Goal: Task Accomplishment & Management: Manage account settings

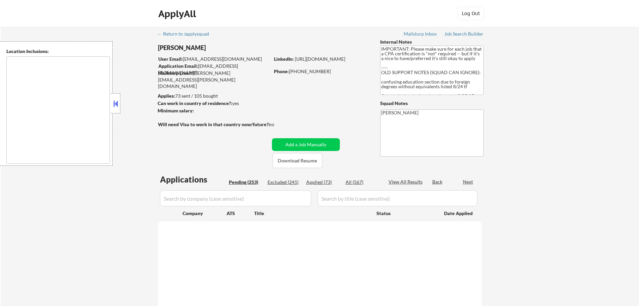
type textarea "[GEOGRAPHIC_DATA][PERSON_NAME], [GEOGRAPHIC_DATA] [GEOGRAPHIC_DATA], [GEOGRAPHI…"
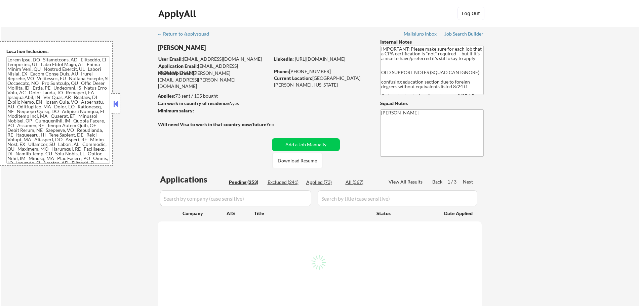
select select ""pending""
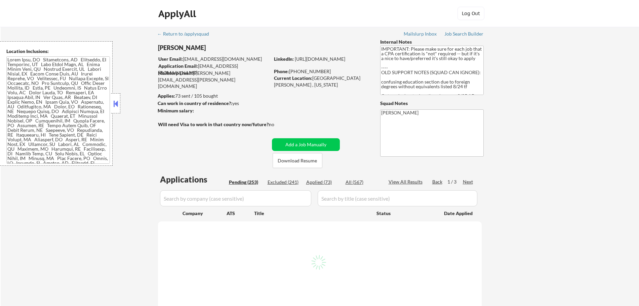
select select ""pending""
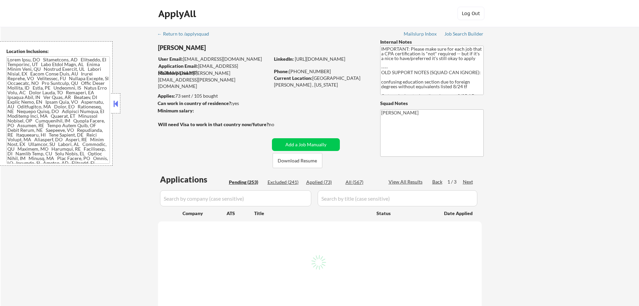
select select ""pending""
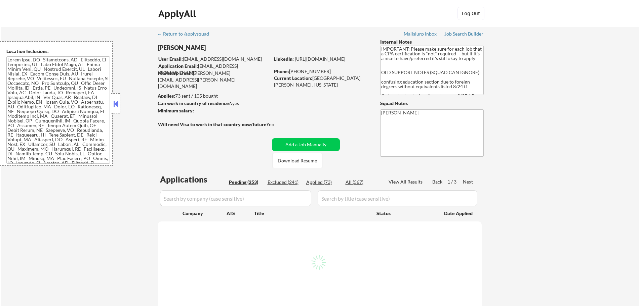
select select ""pending""
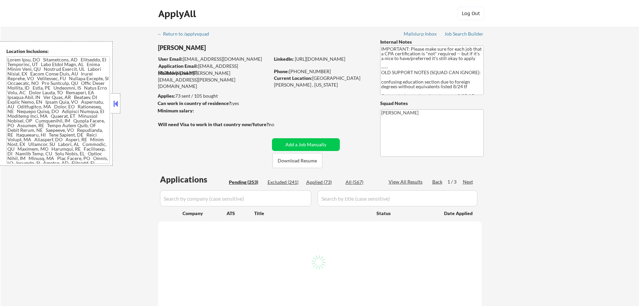
select select ""pending""
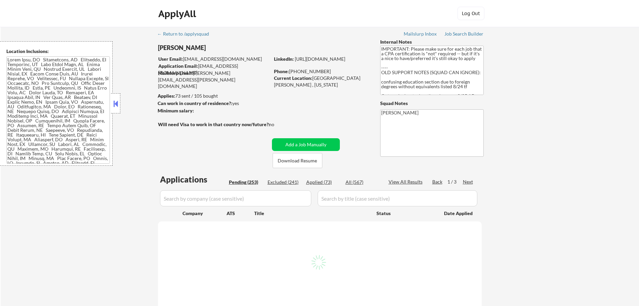
select select ""pending""
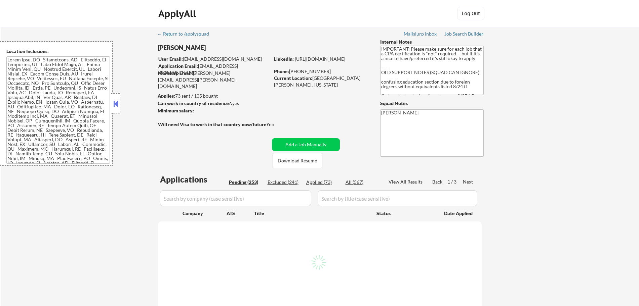
select select ""pending""
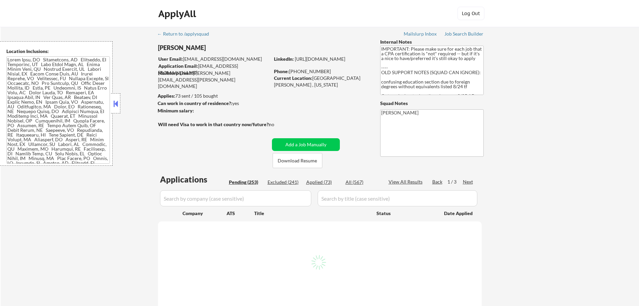
select select ""pending""
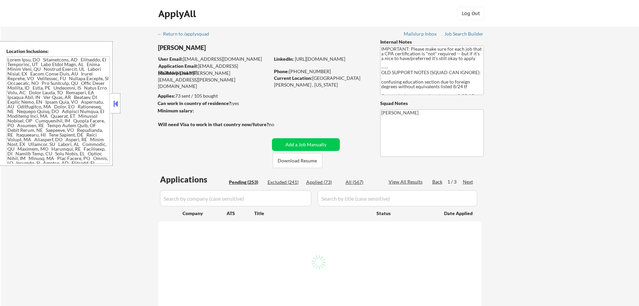
select select ""pending""
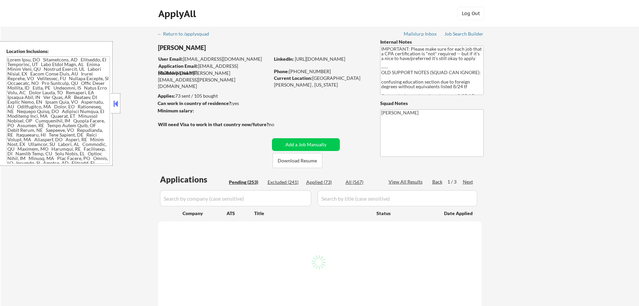
select select ""pending""
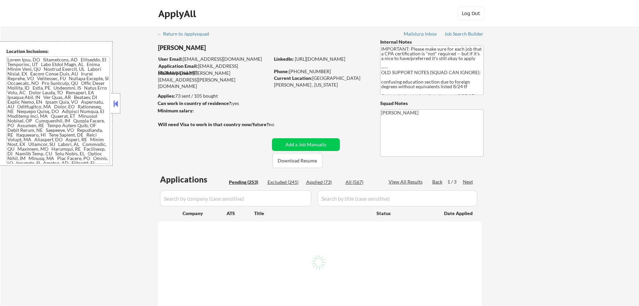
select select ""pending""
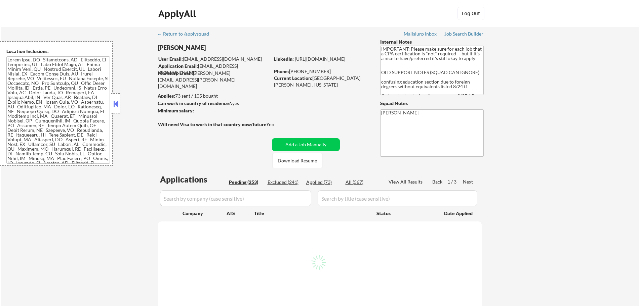
select select ""pending""
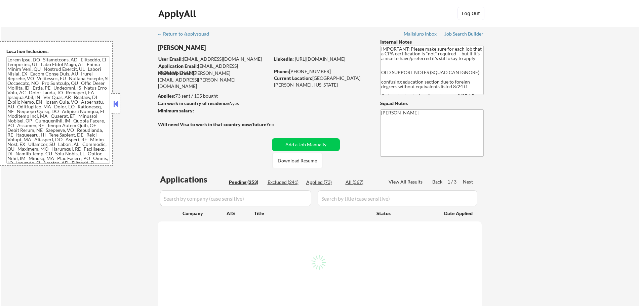
select select ""pending""
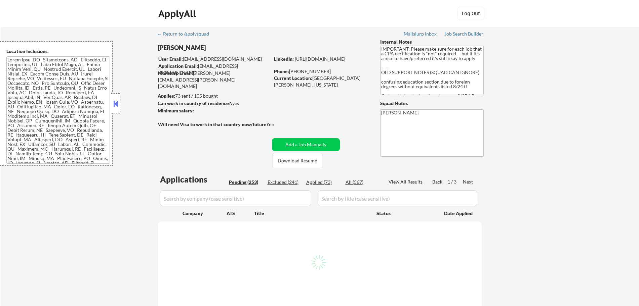
select select ""pending""
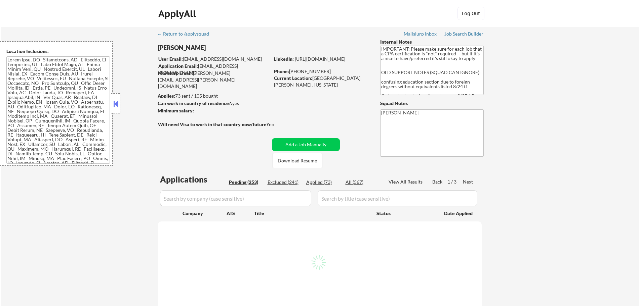
select select ""pending""
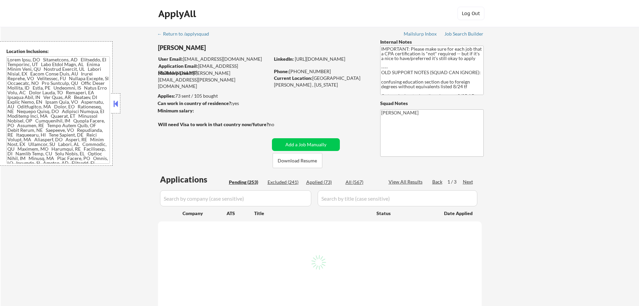
select select ""pending""
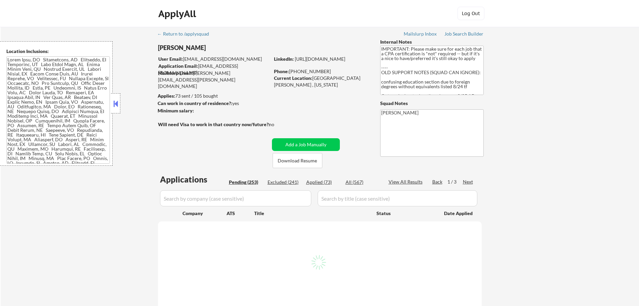
select select ""pending""
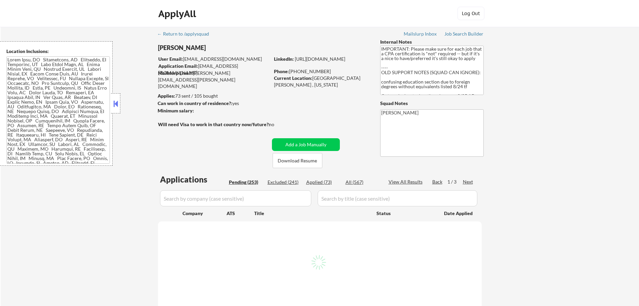
select select ""pending""
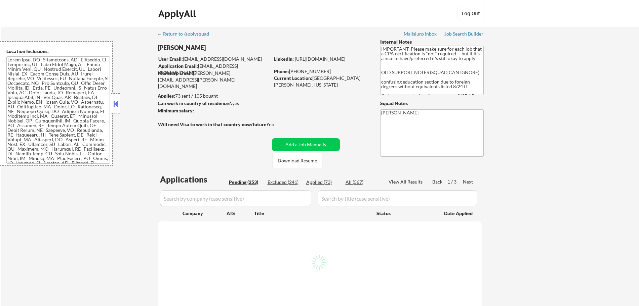
select select ""pending""
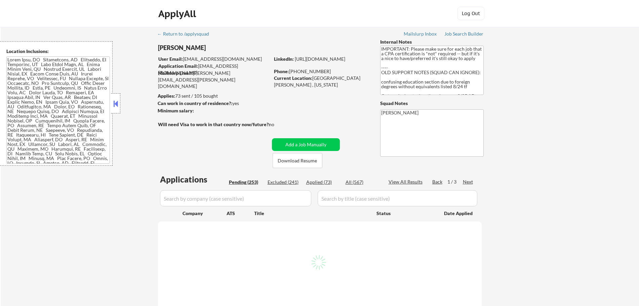
select select ""pending""
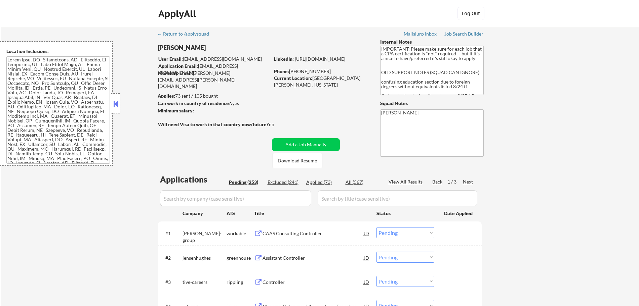
click at [349, 199] on input "input" at bounding box center [398, 199] width 160 height 16
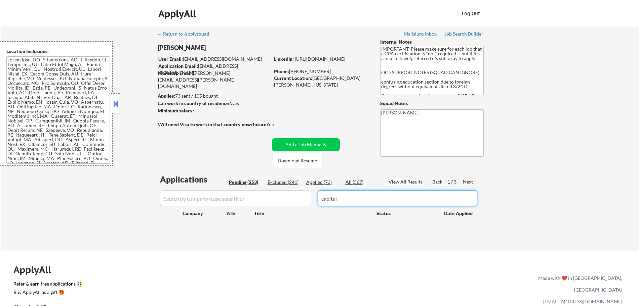
click at [341, 198] on input "input" at bounding box center [398, 199] width 160 height 16
type input "c"
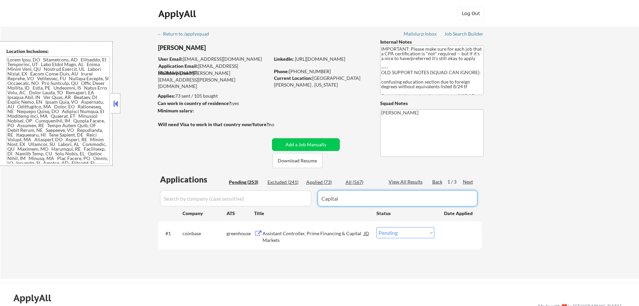
drag, startPoint x: 341, startPoint y: 198, endPoint x: 315, endPoint y: 198, distance: 25.5
click at [315, 198] on div "Applications Pending (253) Excluded (241) Applied (73) All (567) View All Resul…" at bounding box center [320, 220] width 324 height 92
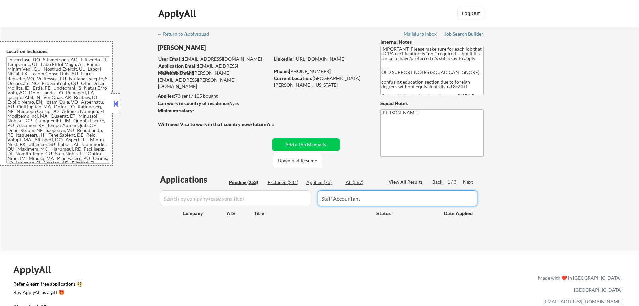
type input "Staff Accountant"
click at [325, 183] on div "Applied (73)" at bounding box center [323, 182] width 34 height 7
select select ""applied""
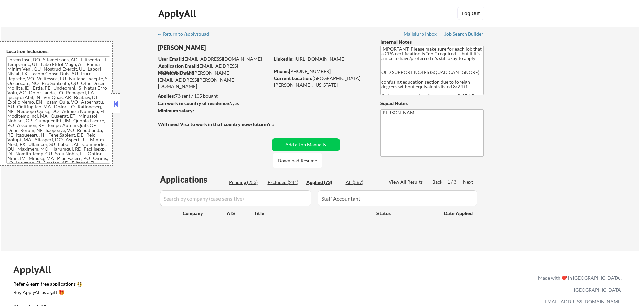
select select ""applied""
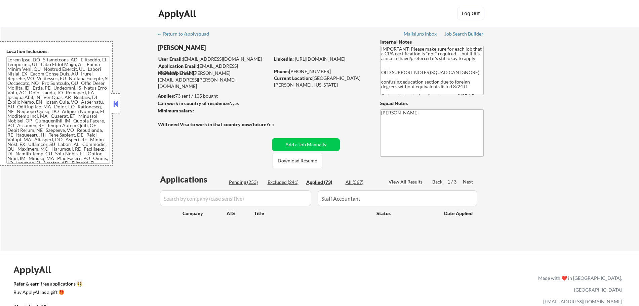
select select ""applied""
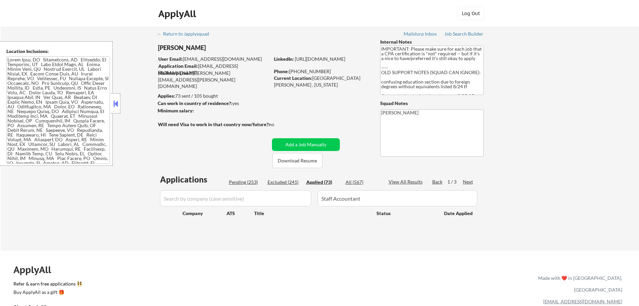
select select ""applied""
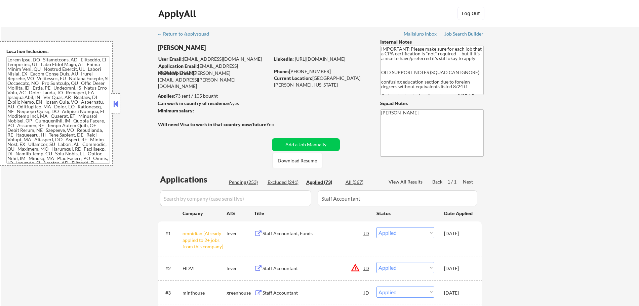
click at [375, 197] on input "input" at bounding box center [398, 199] width 160 height 16
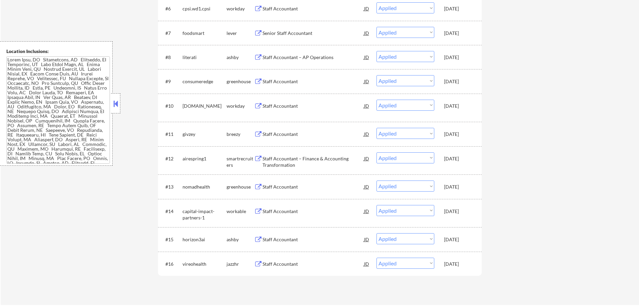
scroll to position [371, 0]
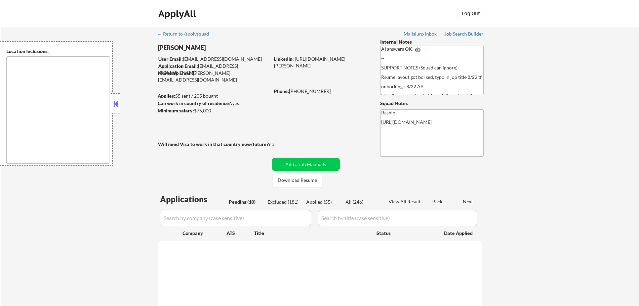
type textarea "[GEOGRAPHIC_DATA], [GEOGRAPHIC_DATA] [GEOGRAPHIC_DATA], [GEOGRAPHIC_DATA] [GEOG…"
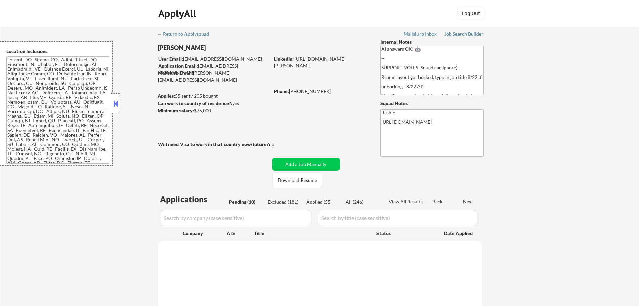
select select ""pending""
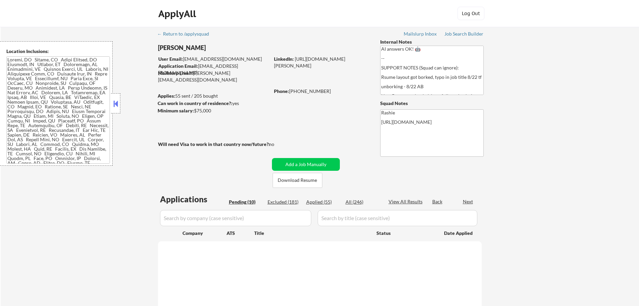
select select ""pending""
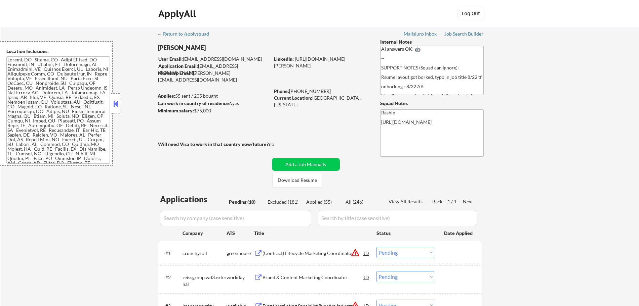
click at [317, 202] on div "Applied (55)" at bounding box center [323, 202] width 34 height 7
select select ""applied""
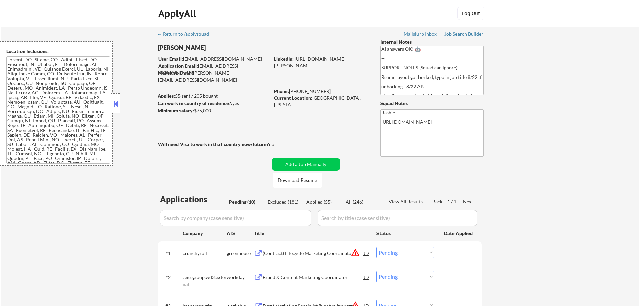
select select ""applied""
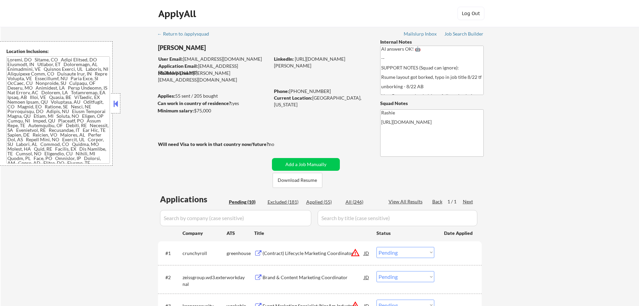
select select ""applied""
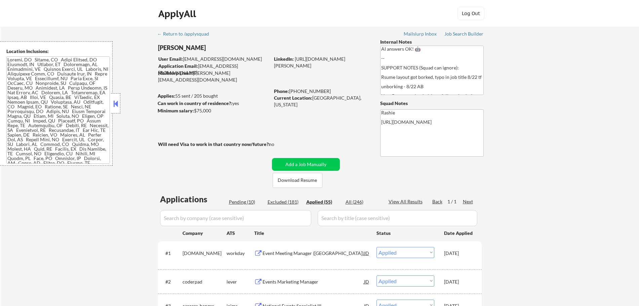
select select ""applied""
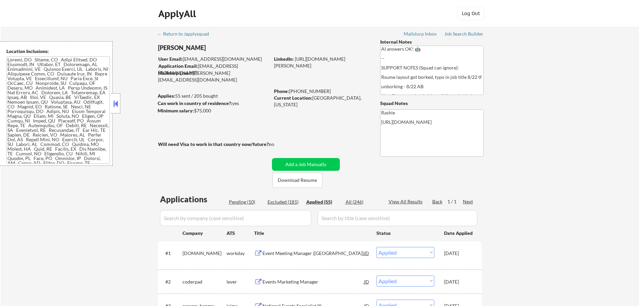
select select ""applied""
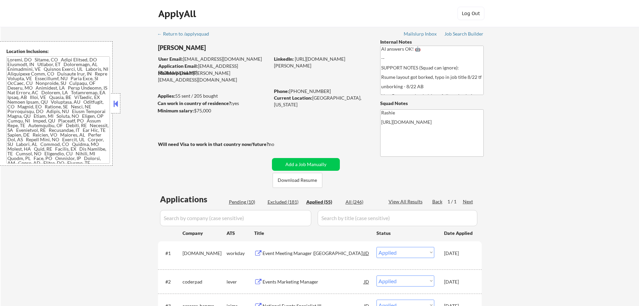
select select ""applied""
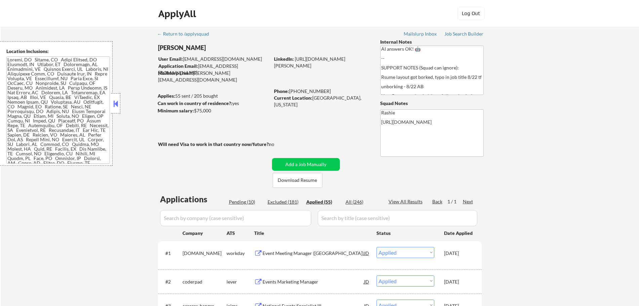
select select ""applied""
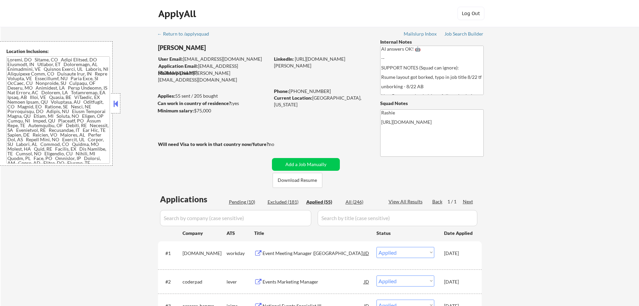
select select ""applied""
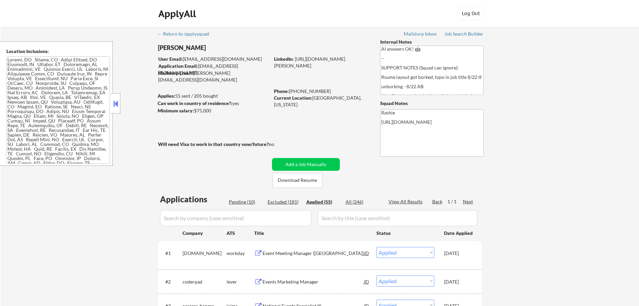
select select ""applied""
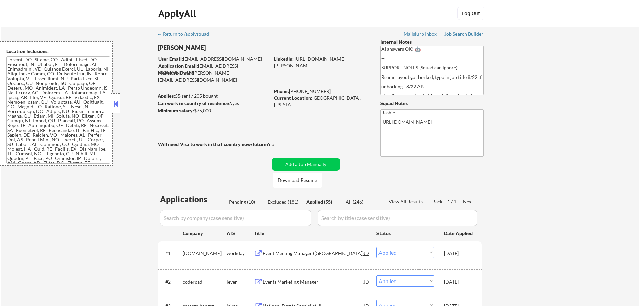
select select ""applied""
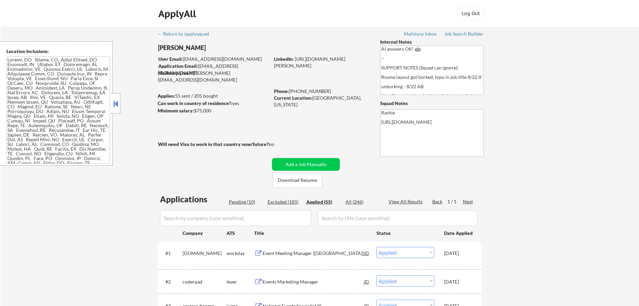
select select ""applied""
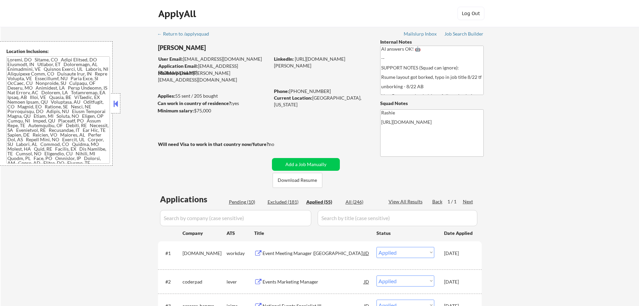
select select ""applied""
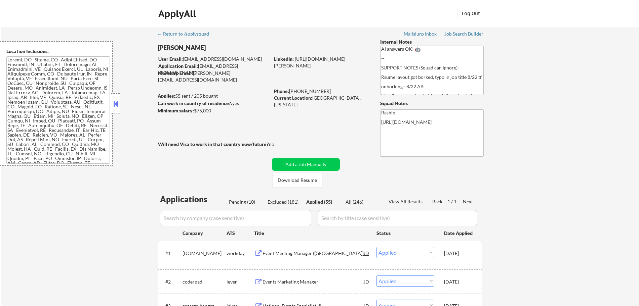
type textarea "AI answers OK! 🤖 NOT A GREAT FIT. Even with all sorts of tweaks her search is s…"
